Goal: Task Accomplishment & Management: Manage account settings

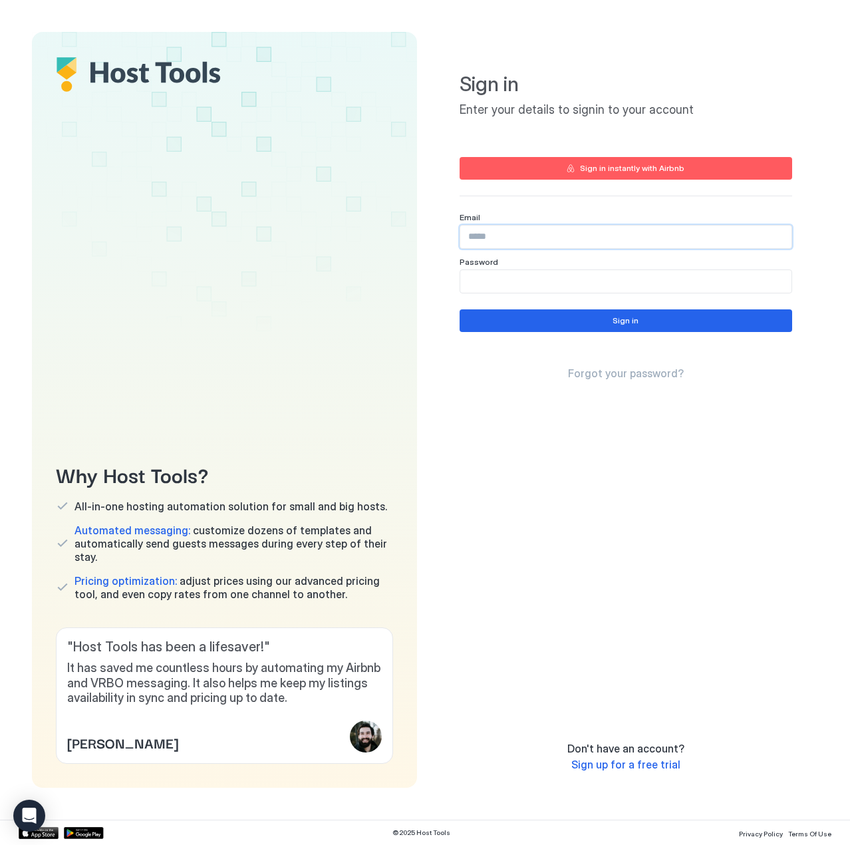
click at [783, 241] on input "Input Field" at bounding box center [625, 236] width 331 height 23
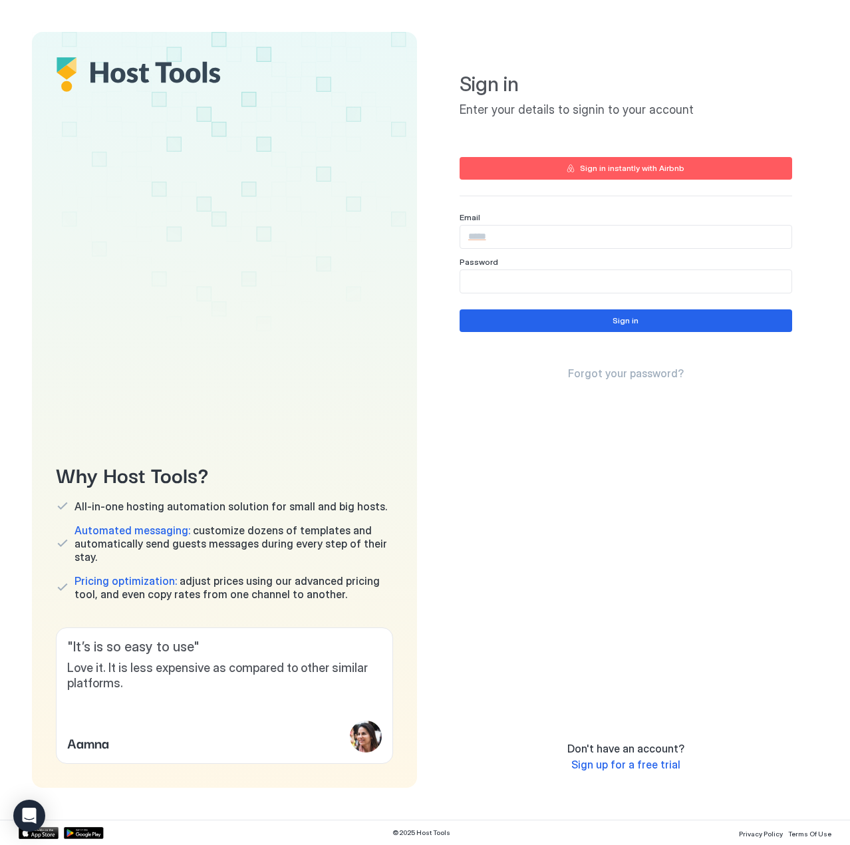
type input "**********"
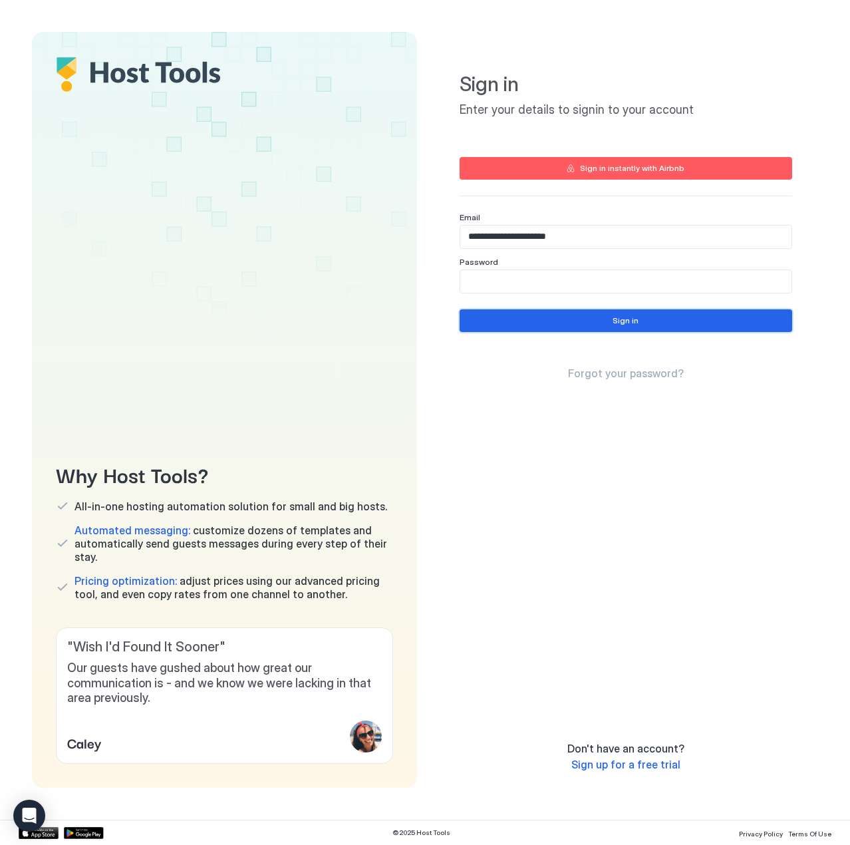
click at [626, 323] on div "Sign in" at bounding box center [625, 321] width 26 height 12
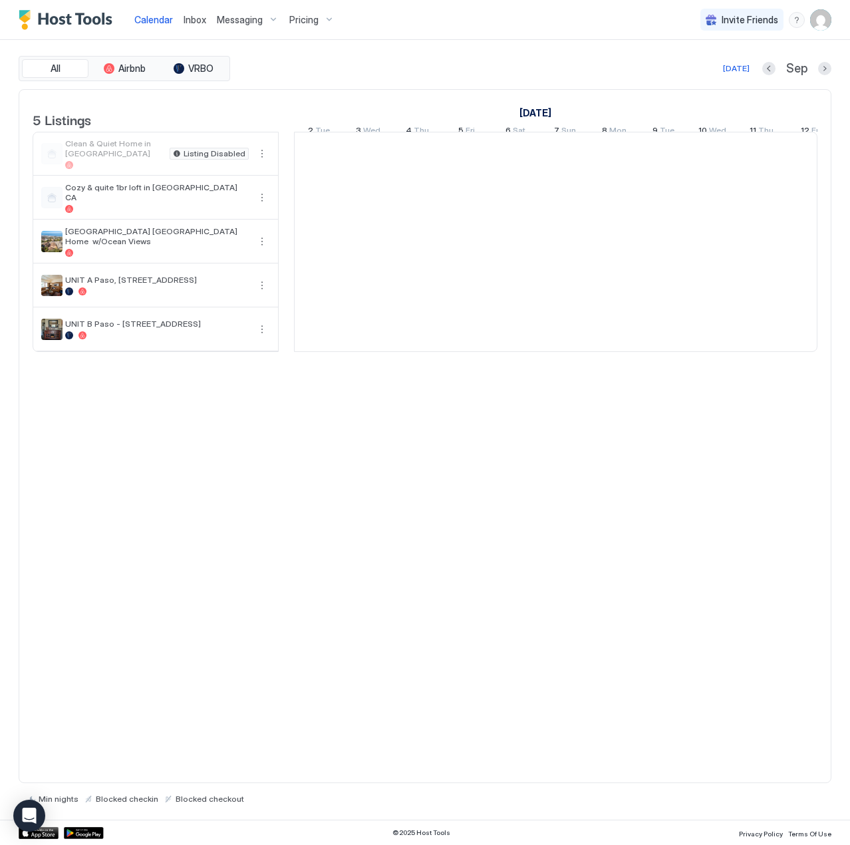
scroll to position [0, 739]
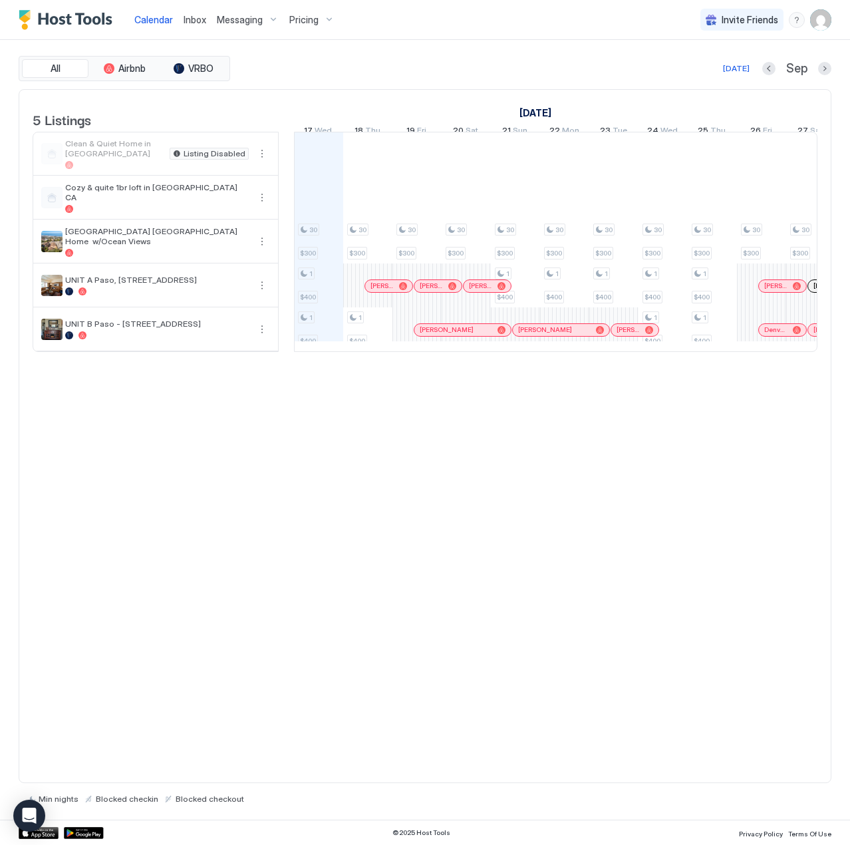
click at [245, 21] on span "Messaging" at bounding box center [240, 20] width 46 height 12
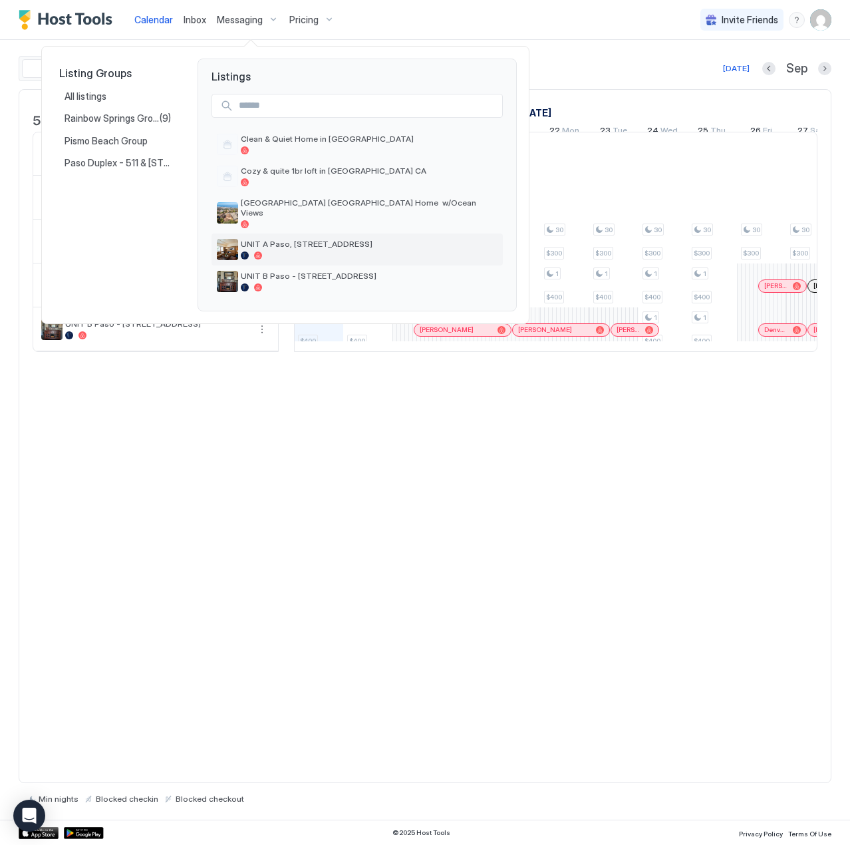
click at [286, 239] on span "UNIT A Paso, [STREET_ADDRESS]" at bounding box center [369, 244] width 257 height 10
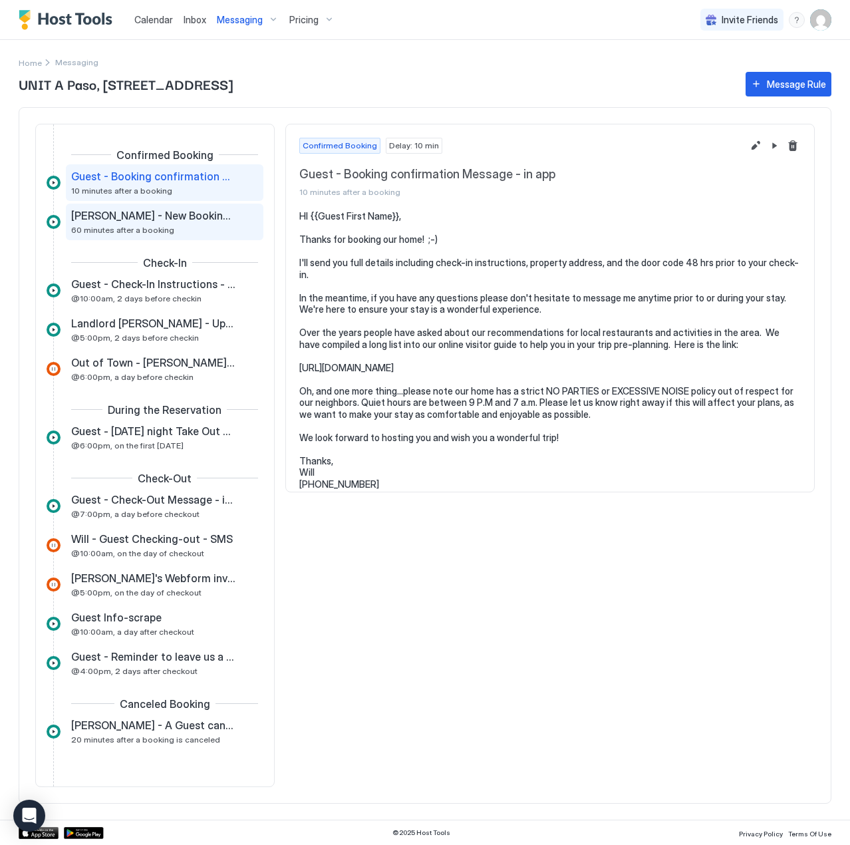
click at [101, 236] on div "[PERSON_NAME] - New Booking and clean request - Email 60 minutes after a booking" at bounding box center [165, 221] width 198 height 37
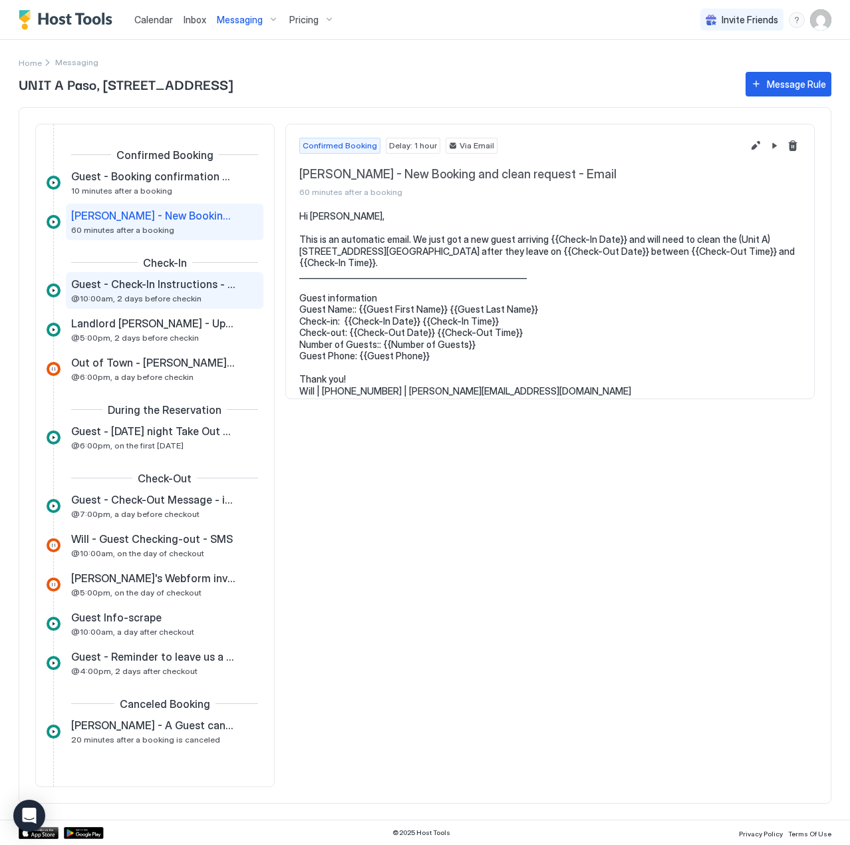
click at [106, 287] on span "Guest - Check-In Instructions - in app" at bounding box center [154, 283] width 166 height 13
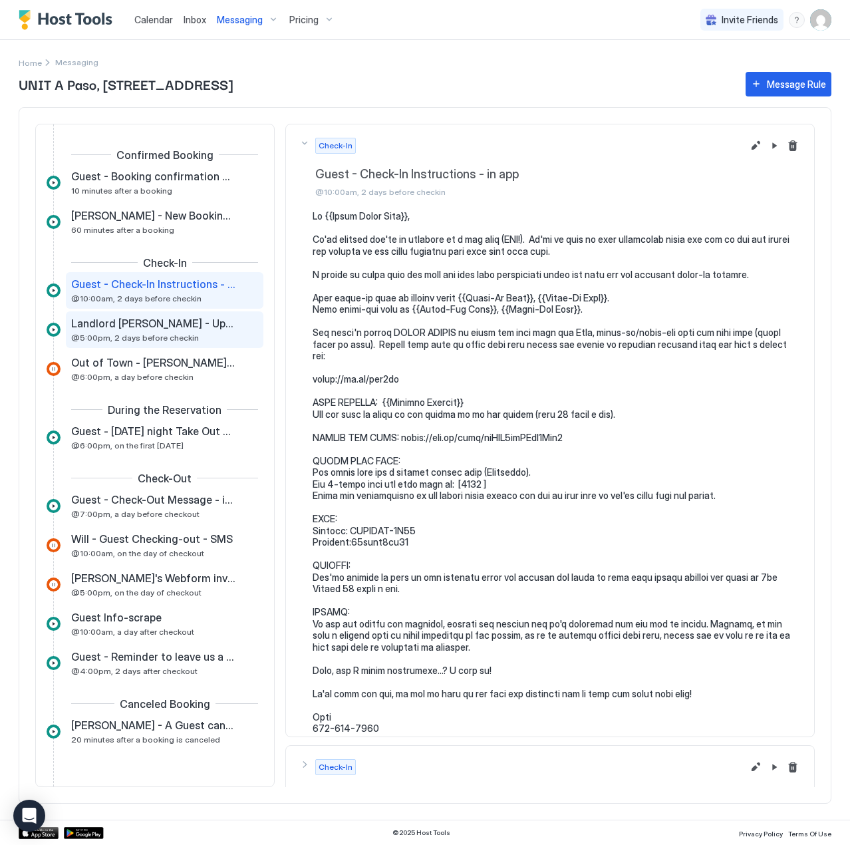
click at [108, 325] on span "Landlord [PERSON_NAME] - Upcoming reservation -- Email" at bounding box center [154, 323] width 166 height 13
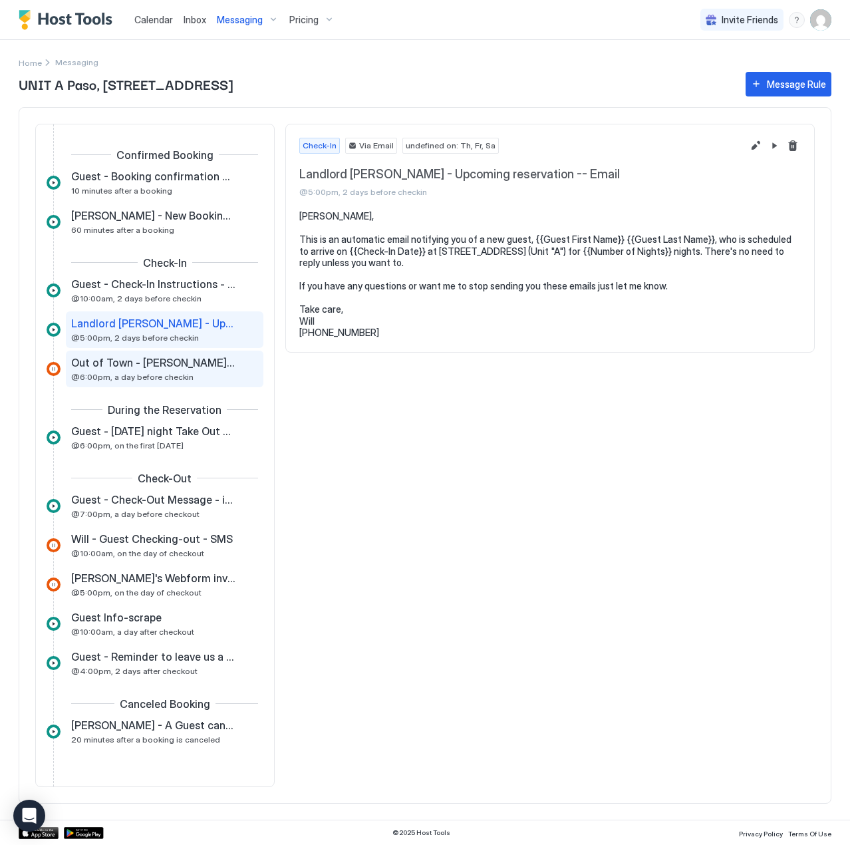
click at [162, 376] on span "@6:00pm, a day before checkin" at bounding box center [132, 377] width 122 height 10
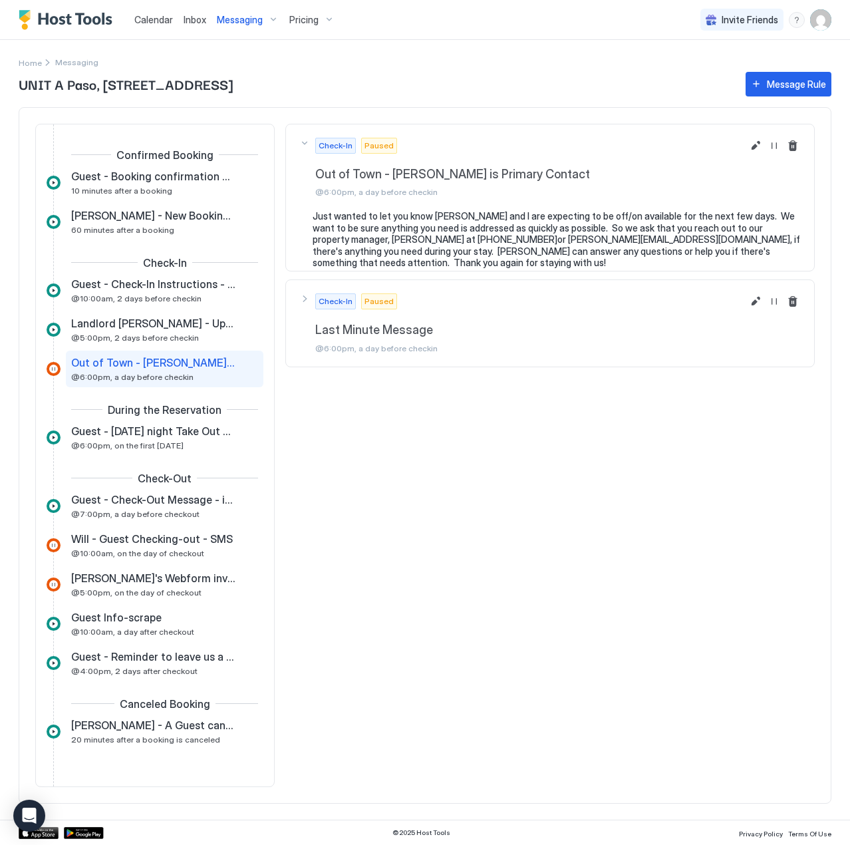
click at [52, 621] on div at bounding box center [54, 623] width 14 height 14
click at [96, 612] on span "Guest Info-scrape" at bounding box center [116, 616] width 90 height 13
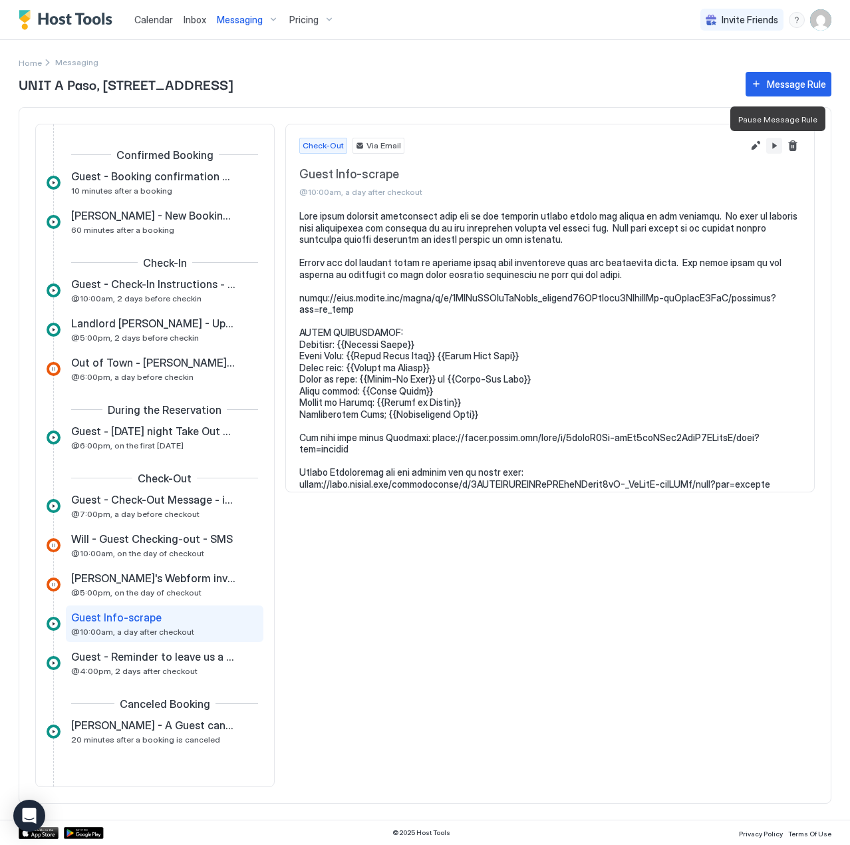
click at [778, 144] on button "Pause Message Rule" at bounding box center [774, 146] width 16 height 16
click at [311, 23] on span "Pricing" at bounding box center [303, 20] width 29 height 12
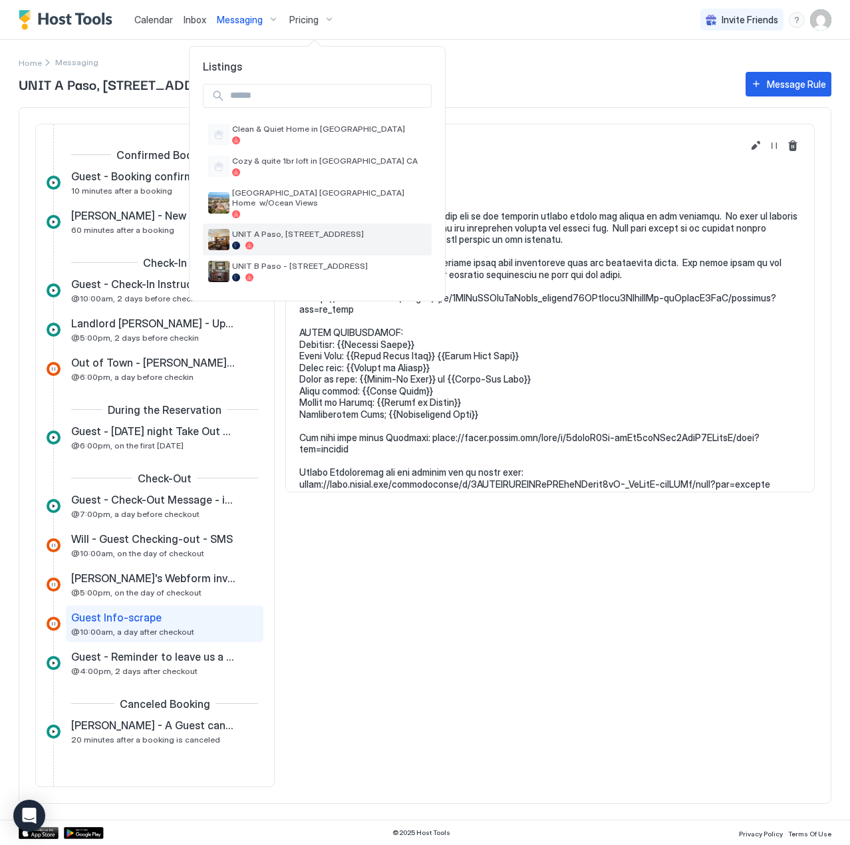
click at [265, 229] on span "UNIT A Paso, [STREET_ADDRESS]" at bounding box center [329, 234] width 194 height 10
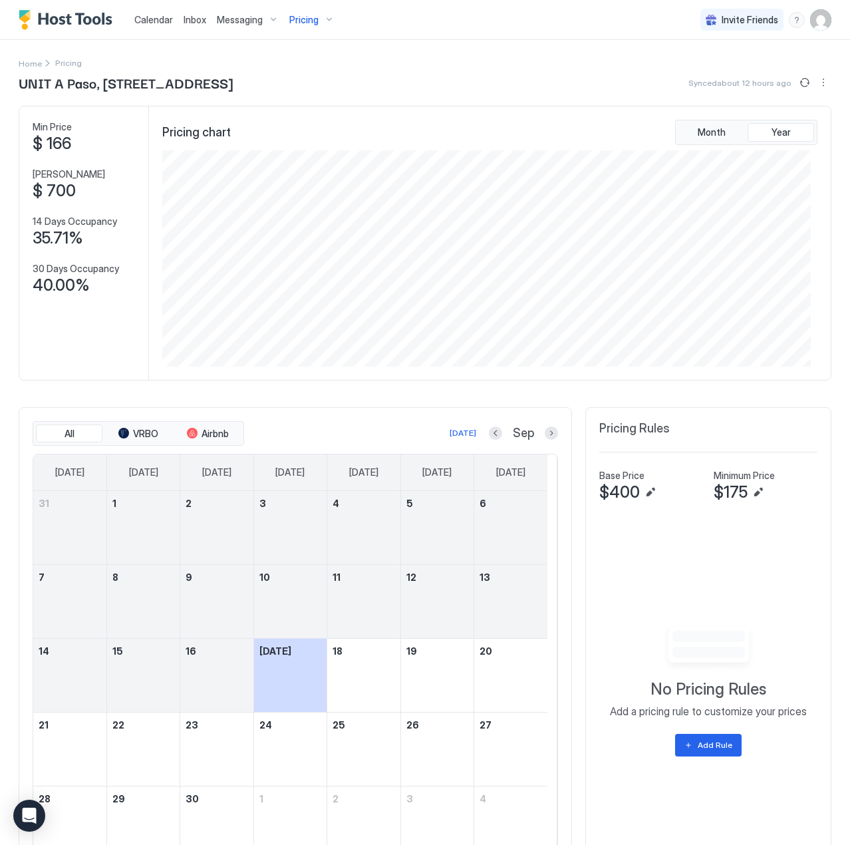
scroll to position [664786, 664353]
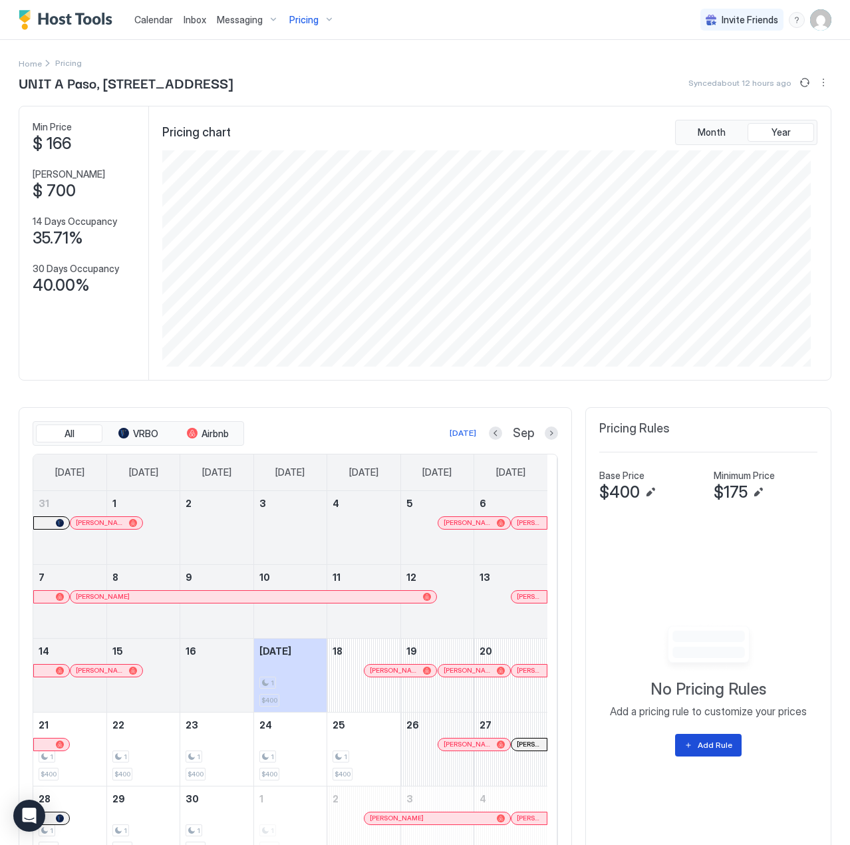
click at [698, 743] on div "Add Rule" at bounding box center [715, 745] width 35 height 12
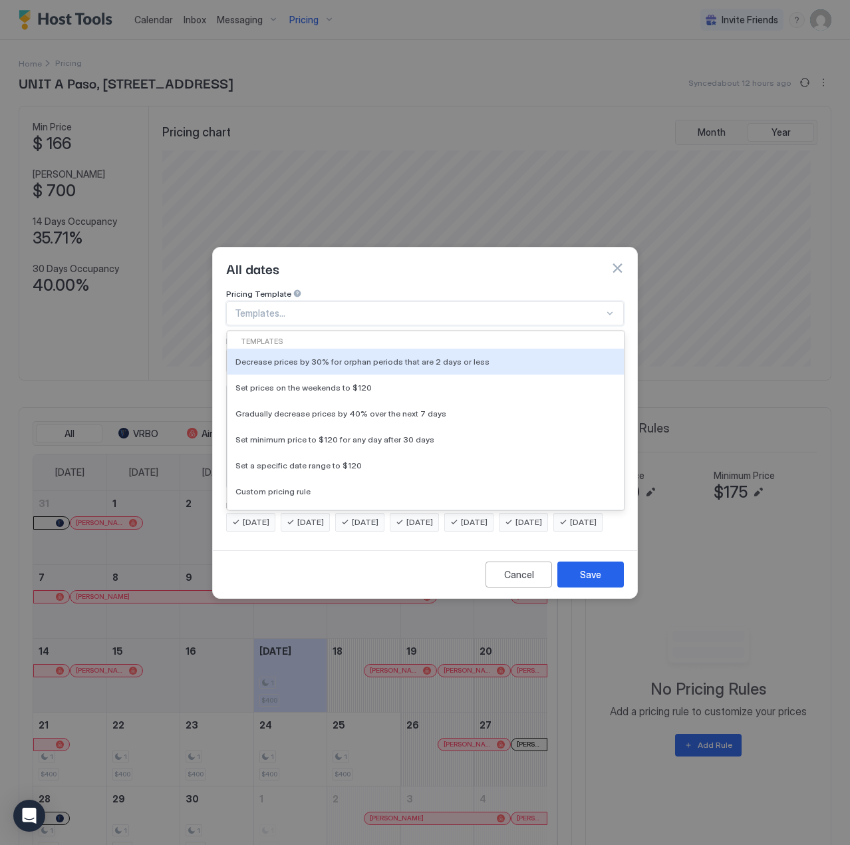
click at [334, 307] on div at bounding box center [419, 313] width 369 height 12
click at [610, 308] on div at bounding box center [609, 313] width 11 height 11
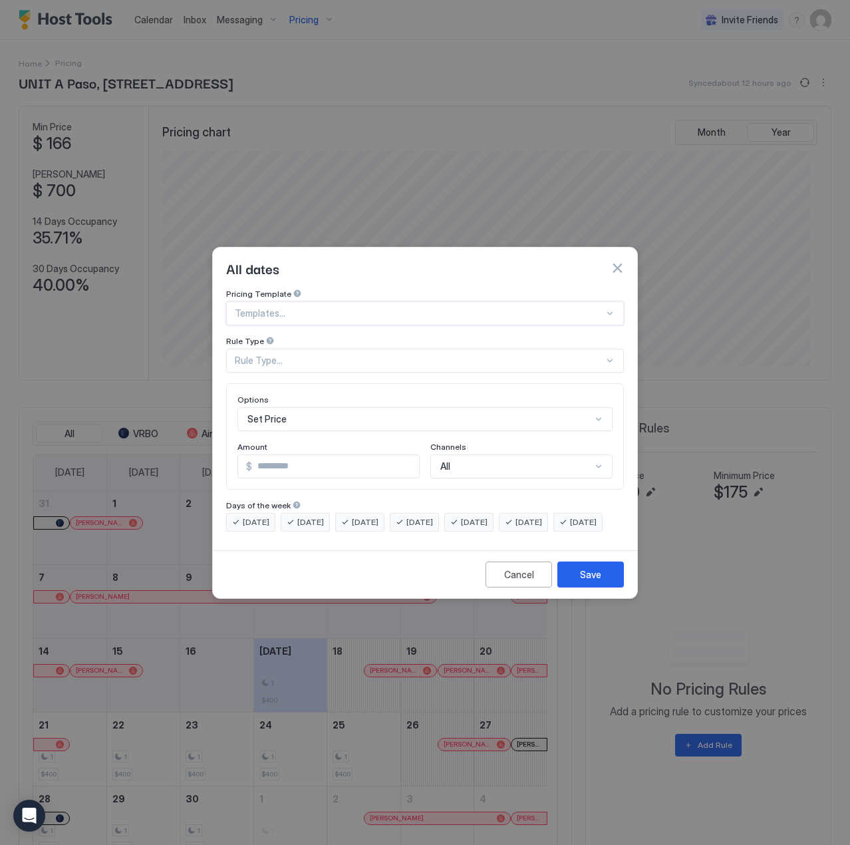
click at [54, 356] on div at bounding box center [425, 422] width 850 height 845
